Goal: Check status: Check status

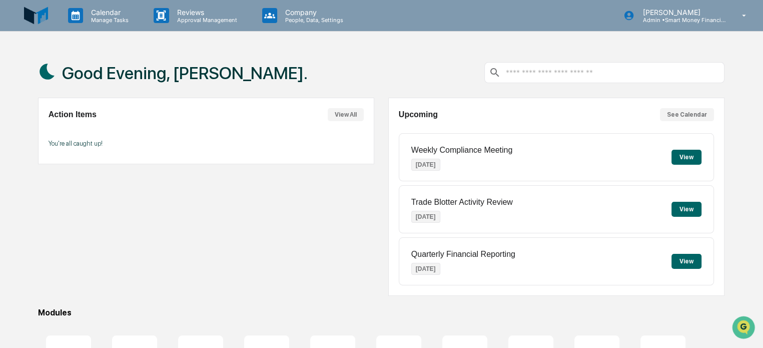
click at [679, 117] on button "See Calendar" at bounding box center [687, 114] width 54 height 13
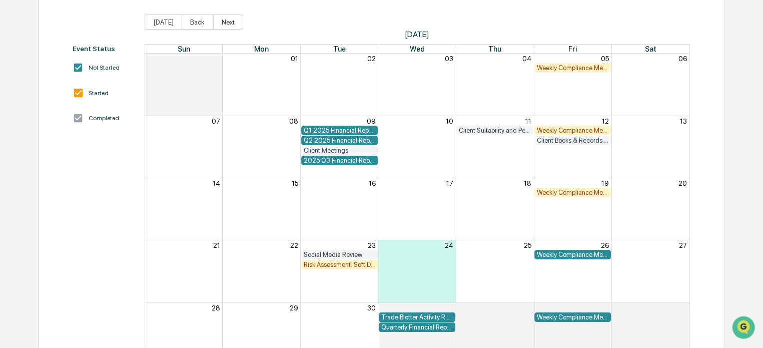
scroll to position [104, 0]
click at [345, 252] on div "Social Media Review" at bounding box center [340, 255] width 72 height 8
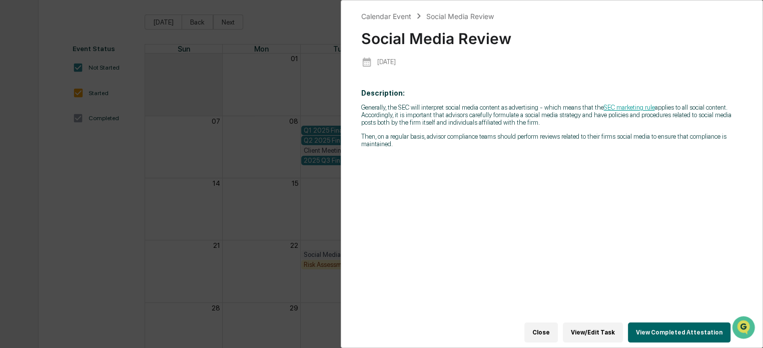
click at [644, 324] on button "View Completed Attestation" at bounding box center [679, 332] width 103 height 20
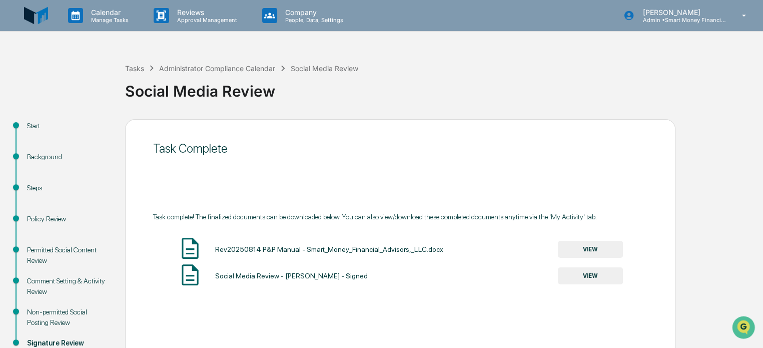
click at [574, 270] on button "VIEW" at bounding box center [590, 275] width 65 height 17
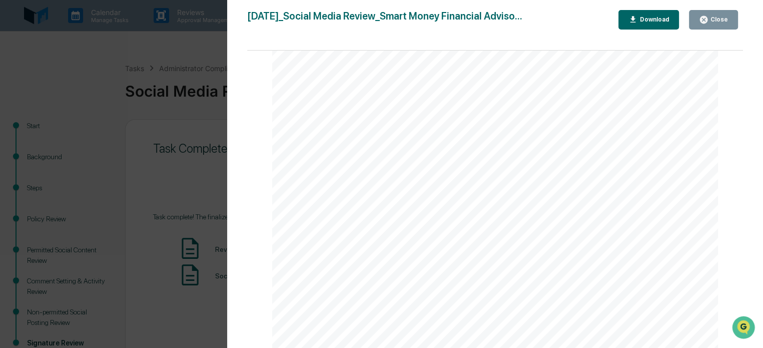
scroll to position [2335, 0]
drag, startPoint x: 536, startPoint y: 167, endPoint x: 426, endPoint y: 263, distance: 146.4
click at [426, 263] on div "Documentation of findings Corrective action tracking Training program updates T…" at bounding box center [495, 43] width 446 height 630
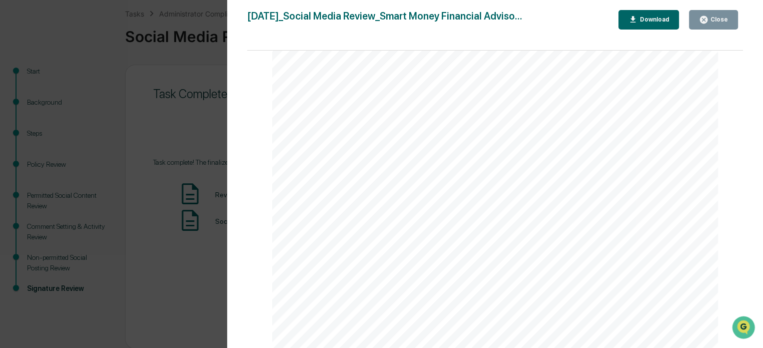
click at [197, 254] on div "Version History [DATE] 02:17 PM [PERSON_NAME] [DATE]_Social Media Review_Smart …" at bounding box center [381, 174] width 763 height 348
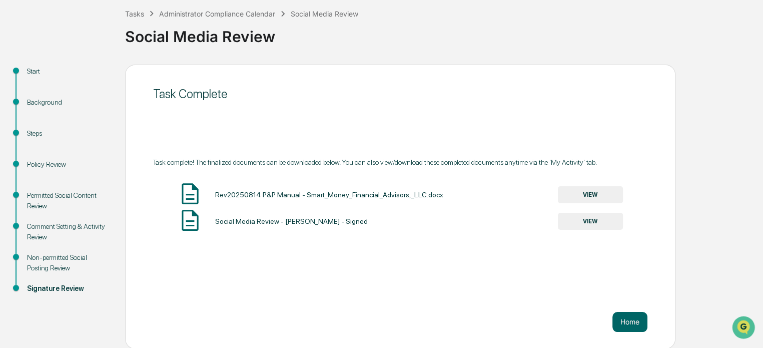
click at [637, 51] on div "Tasks Administrator Compliance Calendar Social Media Review Social Media Review" at bounding box center [441, 29] width 633 height 72
